Goal: Task Accomplishment & Management: Manage account settings

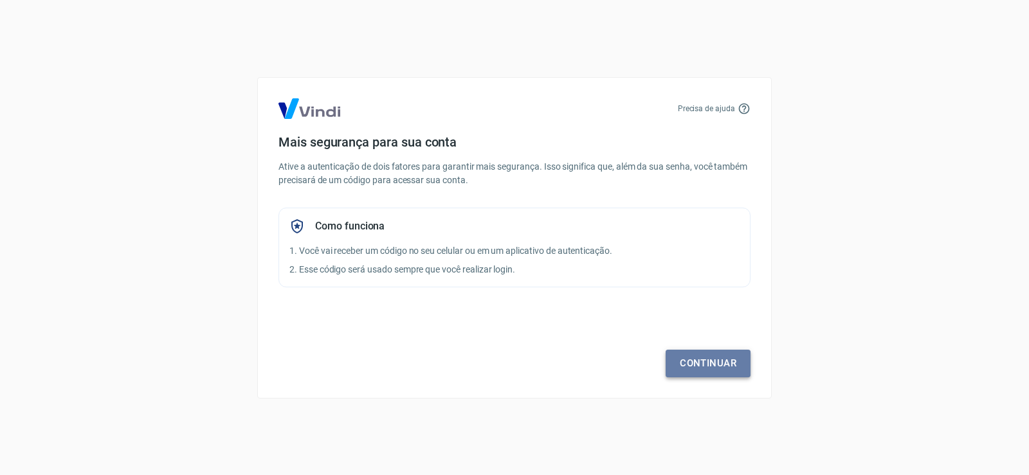
click at [692, 356] on link "Continuar" at bounding box center [707, 363] width 85 height 27
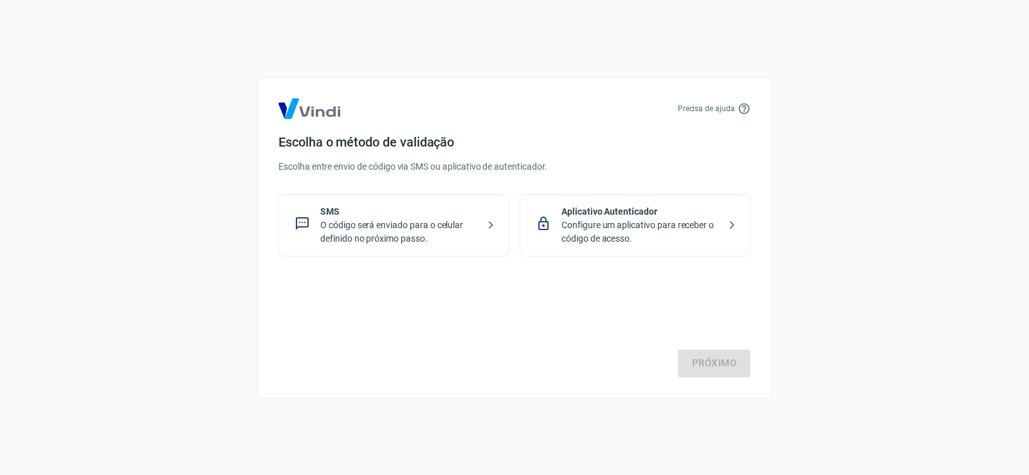
click at [381, 221] on p "O código será enviado para o celular definido no próximo passo." at bounding box center [399, 232] width 158 height 27
click at [704, 359] on link "Próximo" at bounding box center [714, 363] width 73 height 27
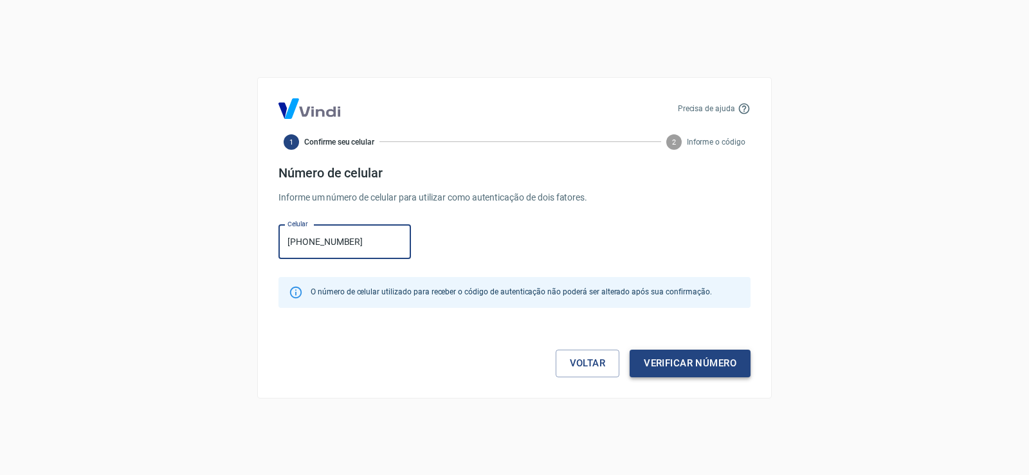
type input "[PHONE_NUMBER]"
click at [713, 369] on button "Verificar número" at bounding box center [689, 363] width 121 height 27
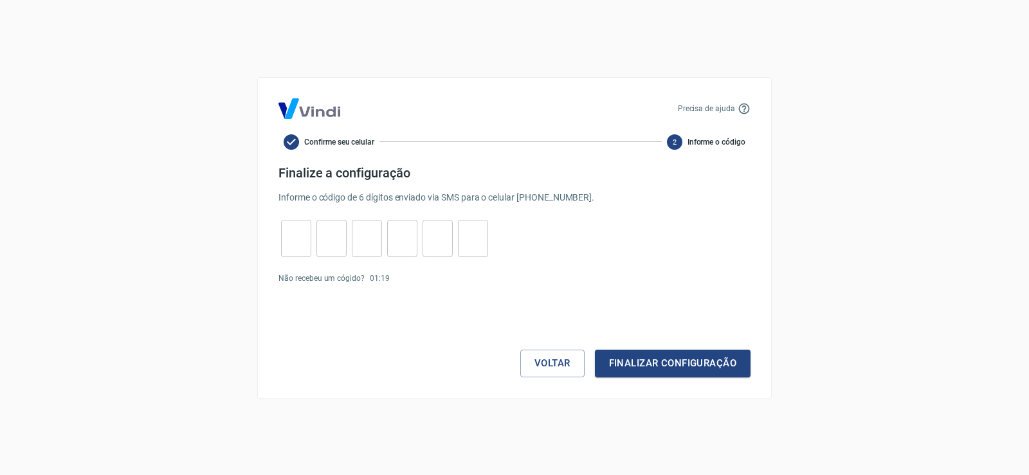
click at [299, 235] on input "tel" at bounding box center [296, 238] width 30 height 28
type input "7"
type input "1"
type input "7"
type input "5"
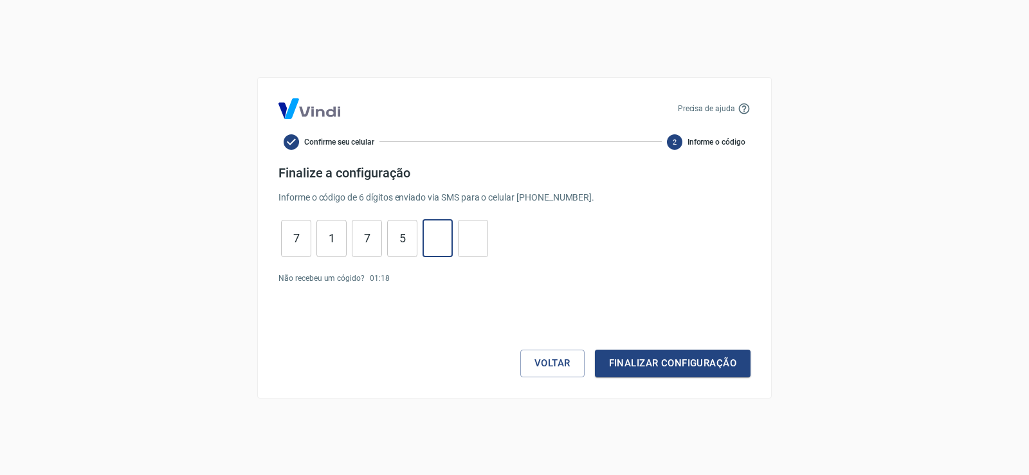
type input "4"
type input "5"
click at [656, 365] on button "Finalizar configuração" at bounding box center [673, 363] width 156 height 27
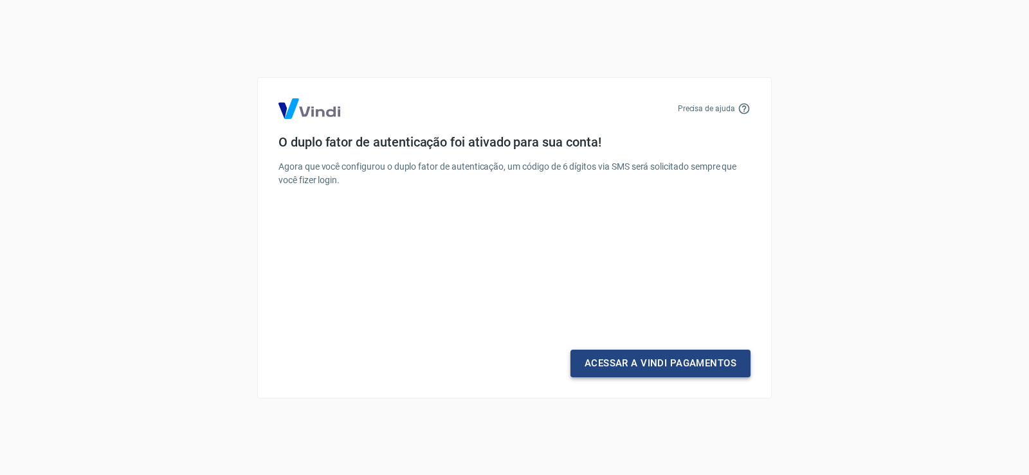
click at [635, 369] on link "Acessar a Vindi Pagamentos" at bounding box center [660, 363] width 180 height 27
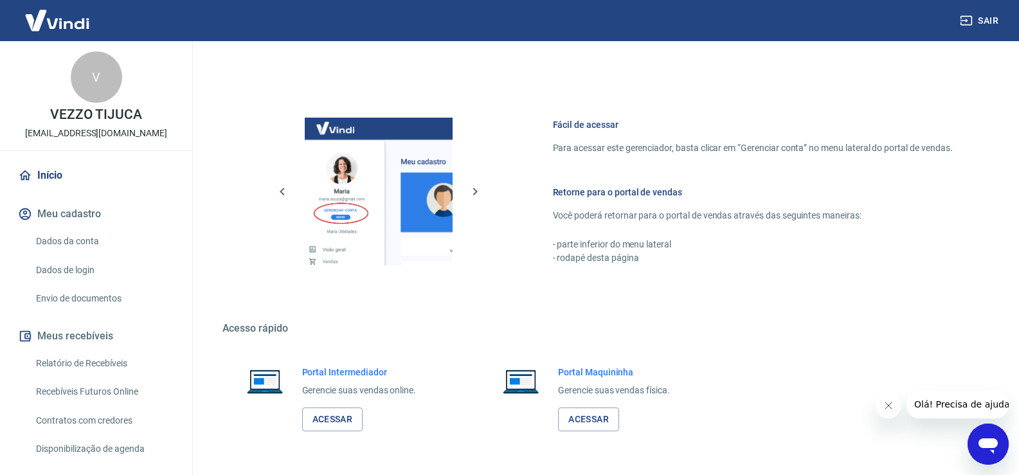
scroll to position [685, 0]
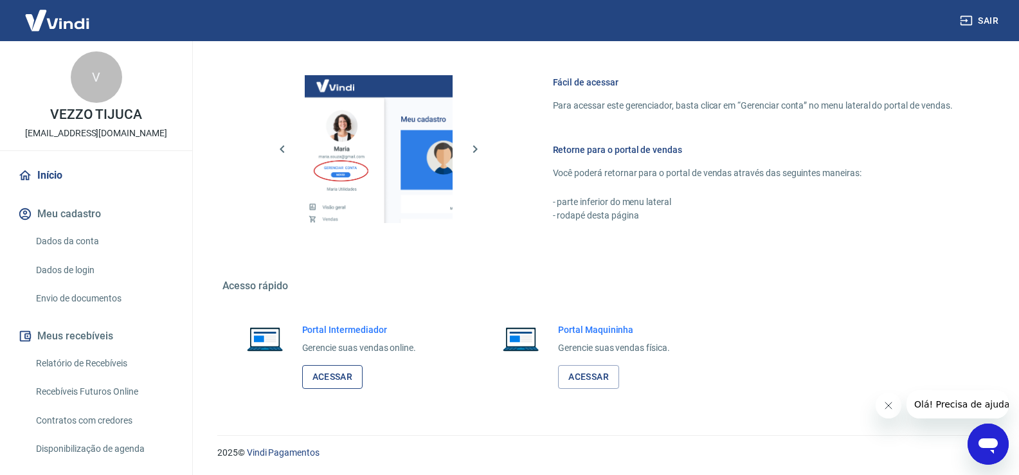
click at [327, 379] on link "Acessar" at bounding box center [332, 377] width 61 height 24
